Goal: Task Accomplishment & Management: Use online tool/utility

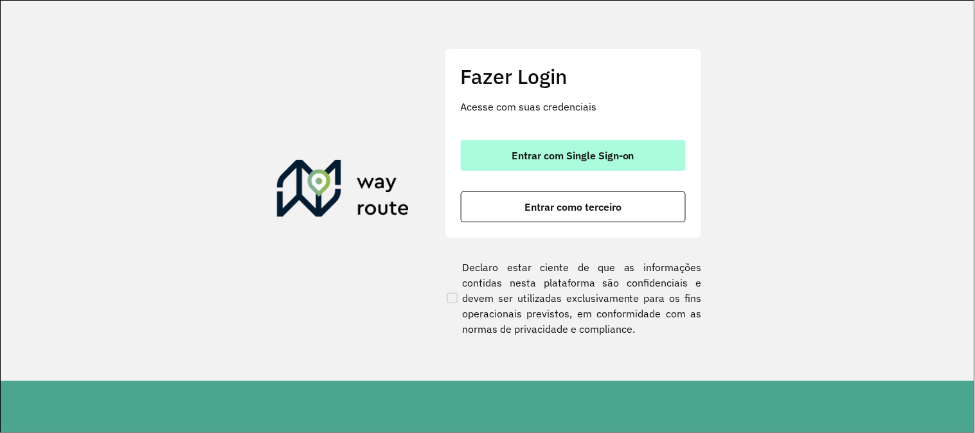
click at [643, 142] on button "Entrar com Single Sign-on" at bounding box center [573, 155] width 225 height 31
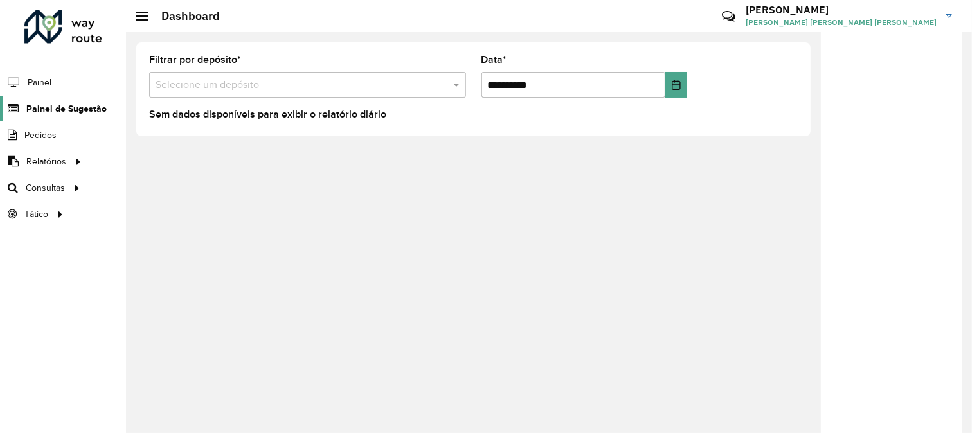
click at [50, 112] on span "Painel de Sugestão" at bounding box center [66, 109] width 80 height 14
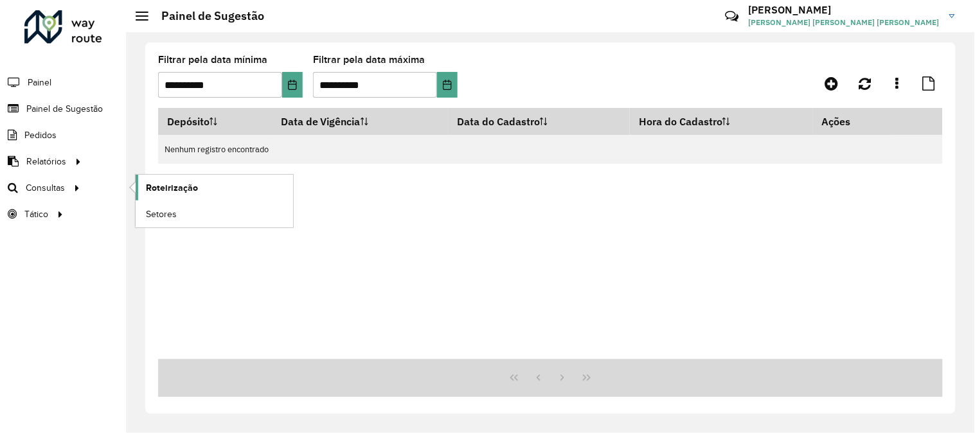
click at [164, 190] on span "Roteirização" at bounding box center [172, 188] width 52 height 14
click at [145, 216] on link "Análise de Sessões" at bounding box center [215, 214] width 158 height 26
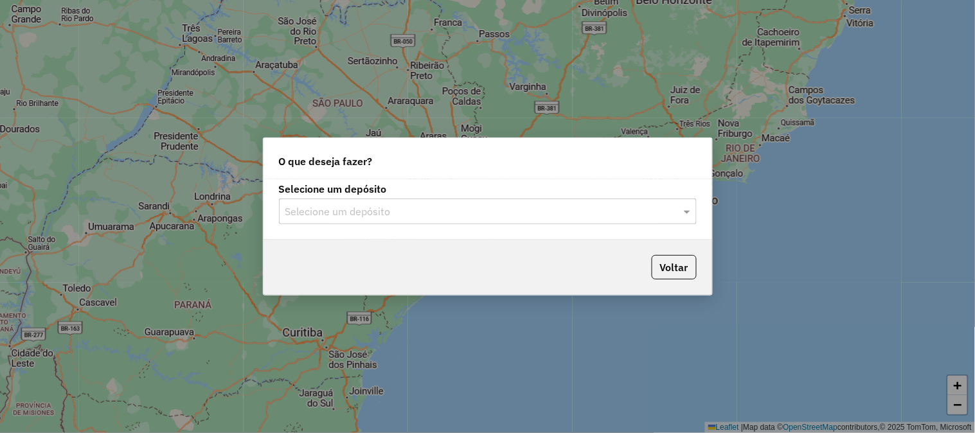
click at [517, 210] on input "text" at bounding box center [475, 211] width 379 height 15
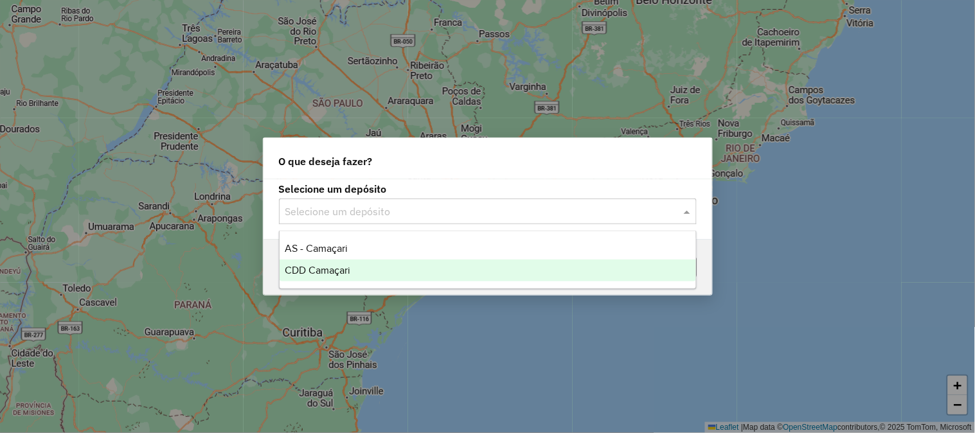
click at [331, 267] on span "CDD Camaçari" at bounding box center [318, 270] width 66 height 11
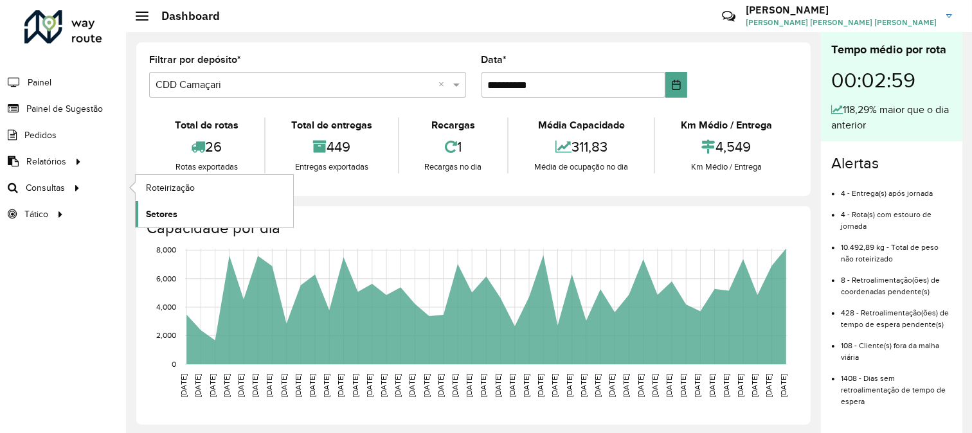
click at [163, 206] on link "Setores" at bounding box center [215, 214] width 158 height 26
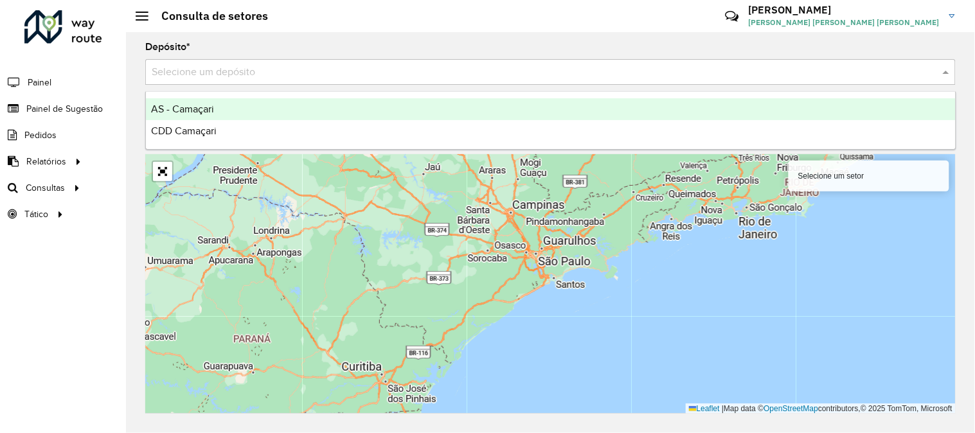
click at [478, 82] on div "Selecione um depósito" at bounding box center [550, 72] width 811 height 26
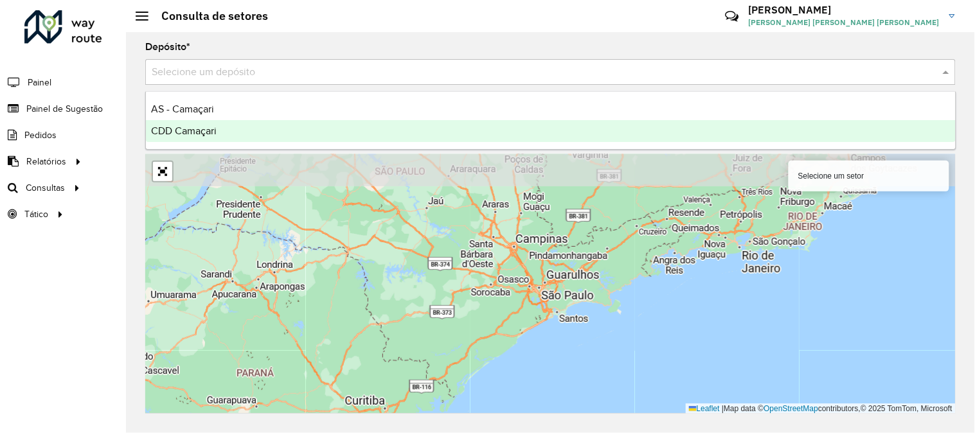
click at [184, 125] on span "CDD Camaçari" at bounding box center [184, 130] width 66 height 11
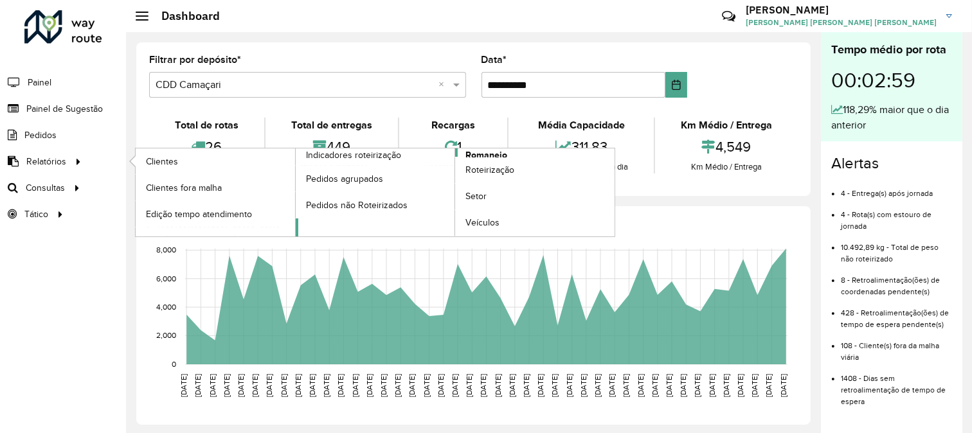
click at [464, 156] on link "Romaneio" at bounding box center [456, 193] width 320 height 88
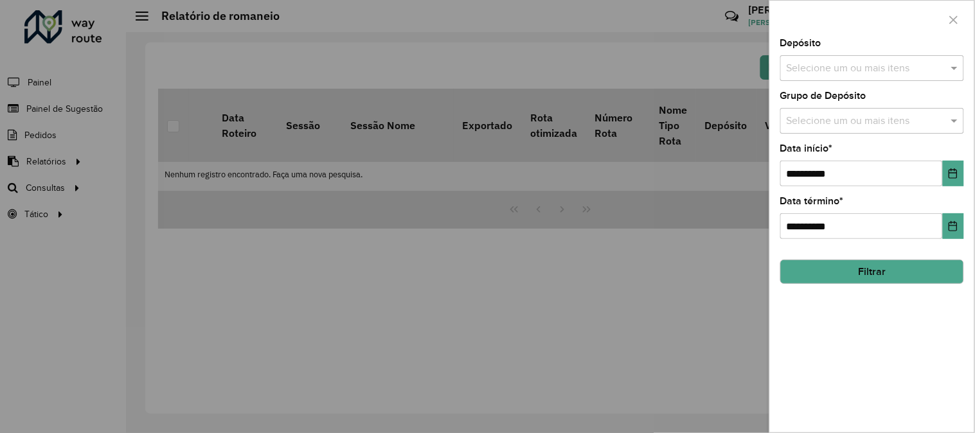
click at [947, 62] on input "text" at bounding box center [866, 68] width 165 height 15
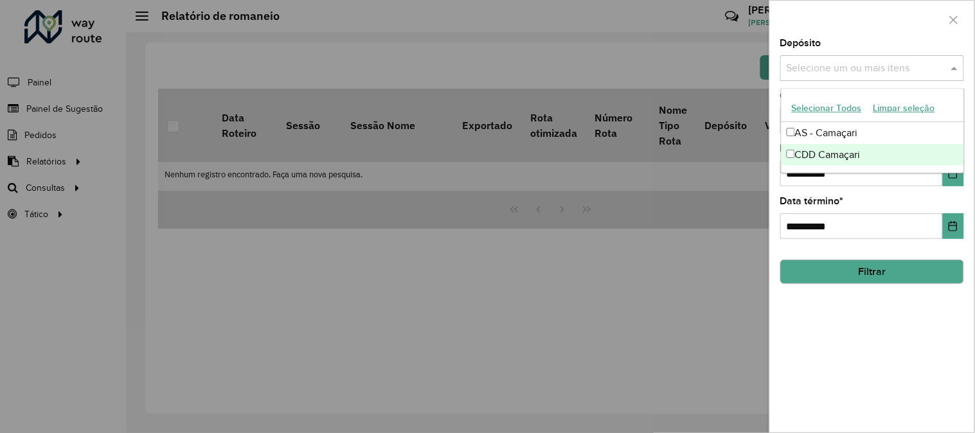
click at [844, 151] on div "CDD Camaçari" at bounding box center [873, 155] width 183 height 22
click at [958, 182] on button "Choose Date" at bounding box center [953, 174] width 21 height 26
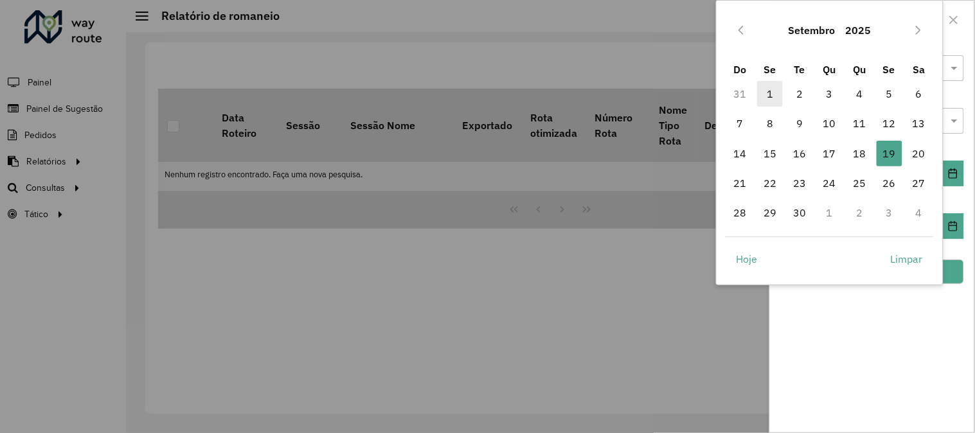
click at [763, 95] on span "1" at bounding box center [770, 94] width 26 height 26
type input "**********"
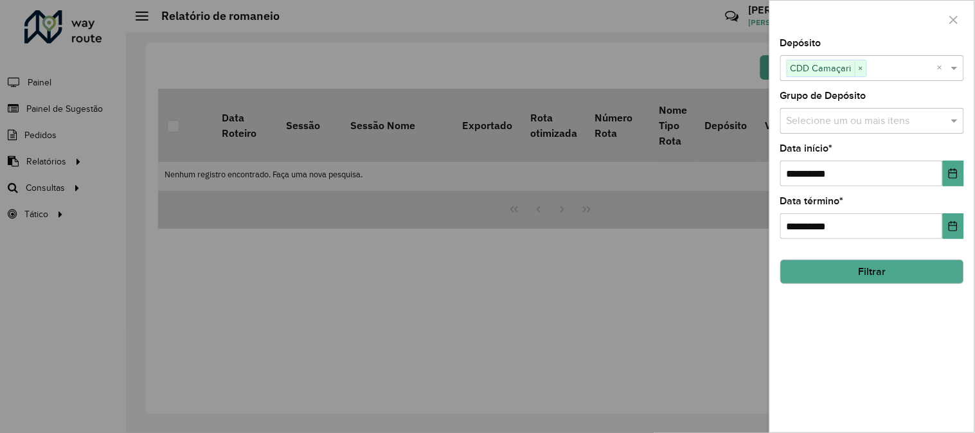
click at [940, 272] on button "Filtrar" at bounding box center [873, 272] width 184 height 24
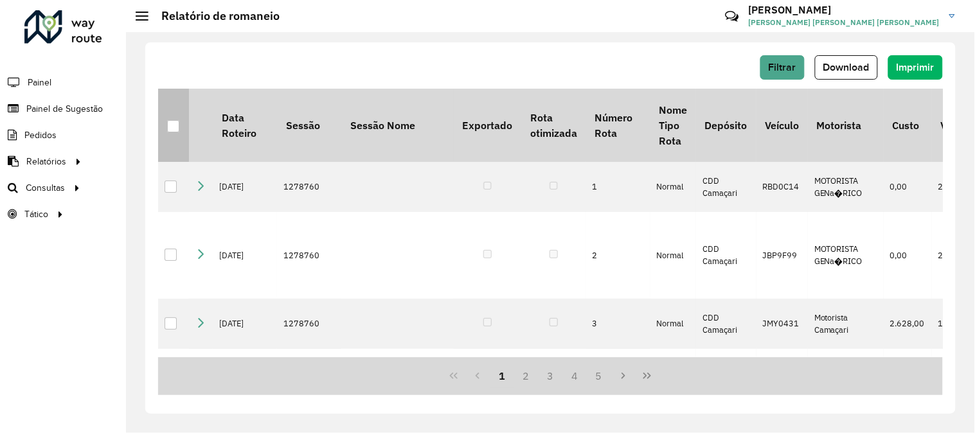
click at [168, 127] on div at bounding box center [173, 126] width 12 height 12
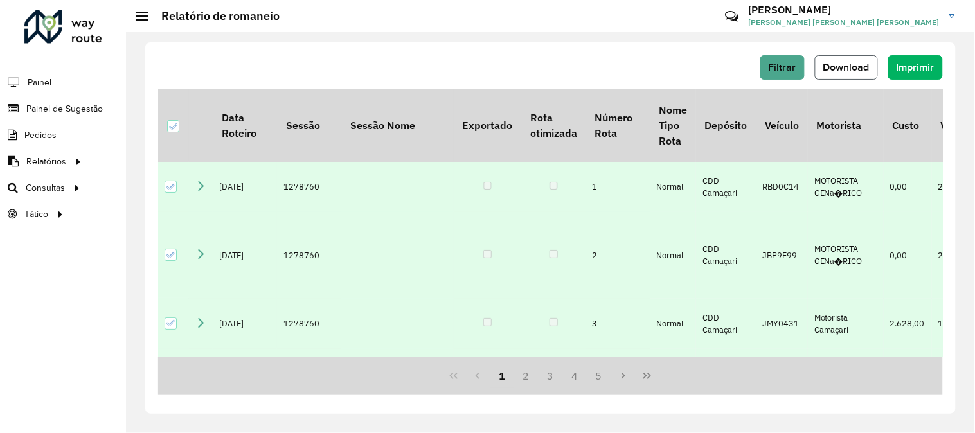
click at [864, 58] on button "Download" at bounding box center [846, 67] width 63 height 24
